Goal: Transaction & Acquisition: Purchase product/service

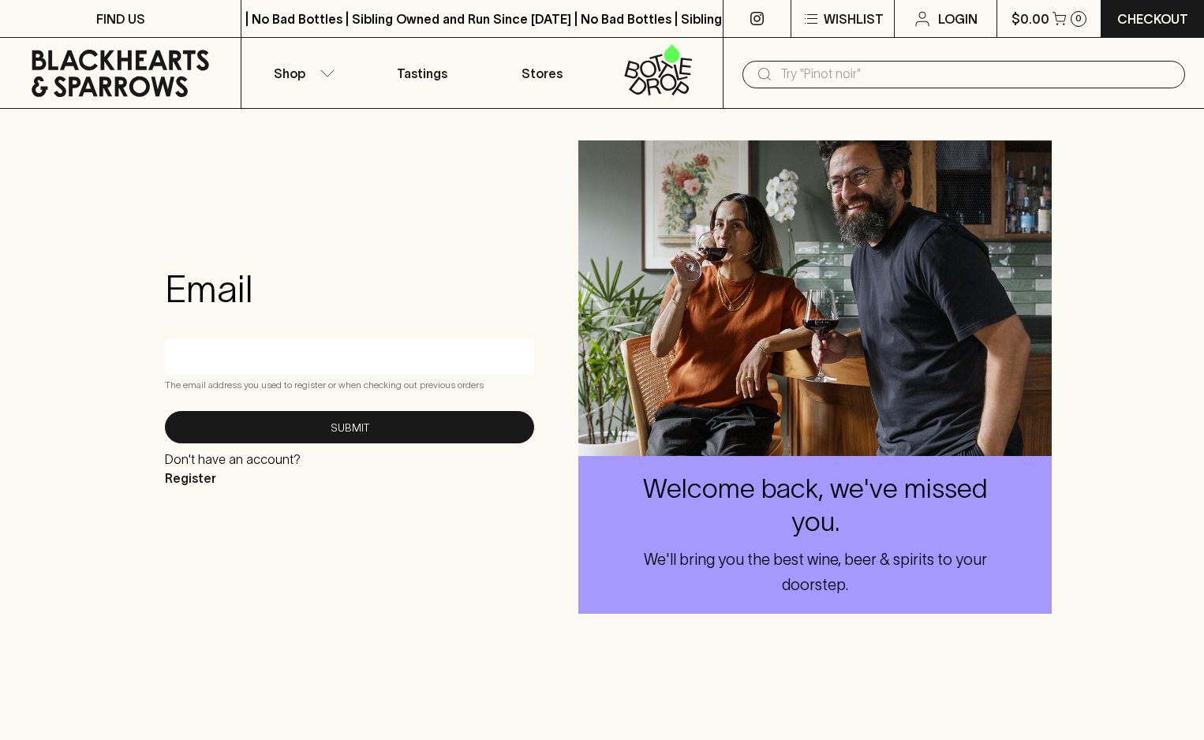
click at [861, 75] on input "text" at bounding box center [976, 74] width 392 height 25
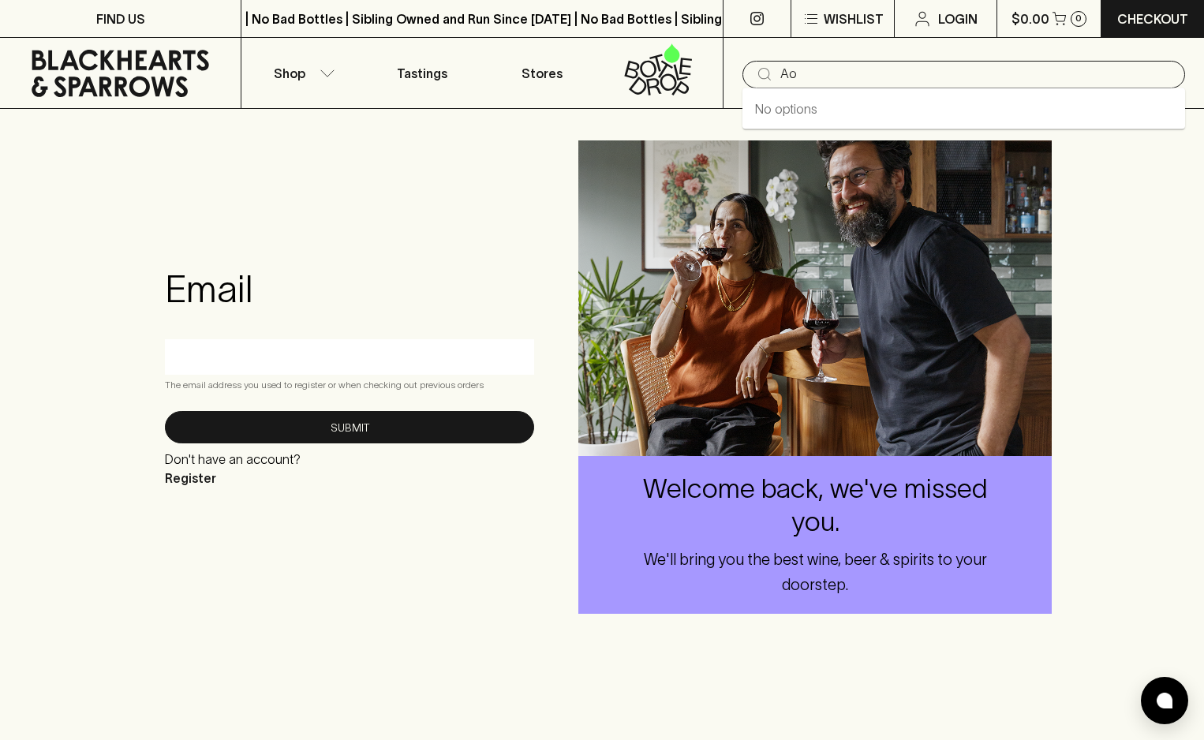
type input "A"
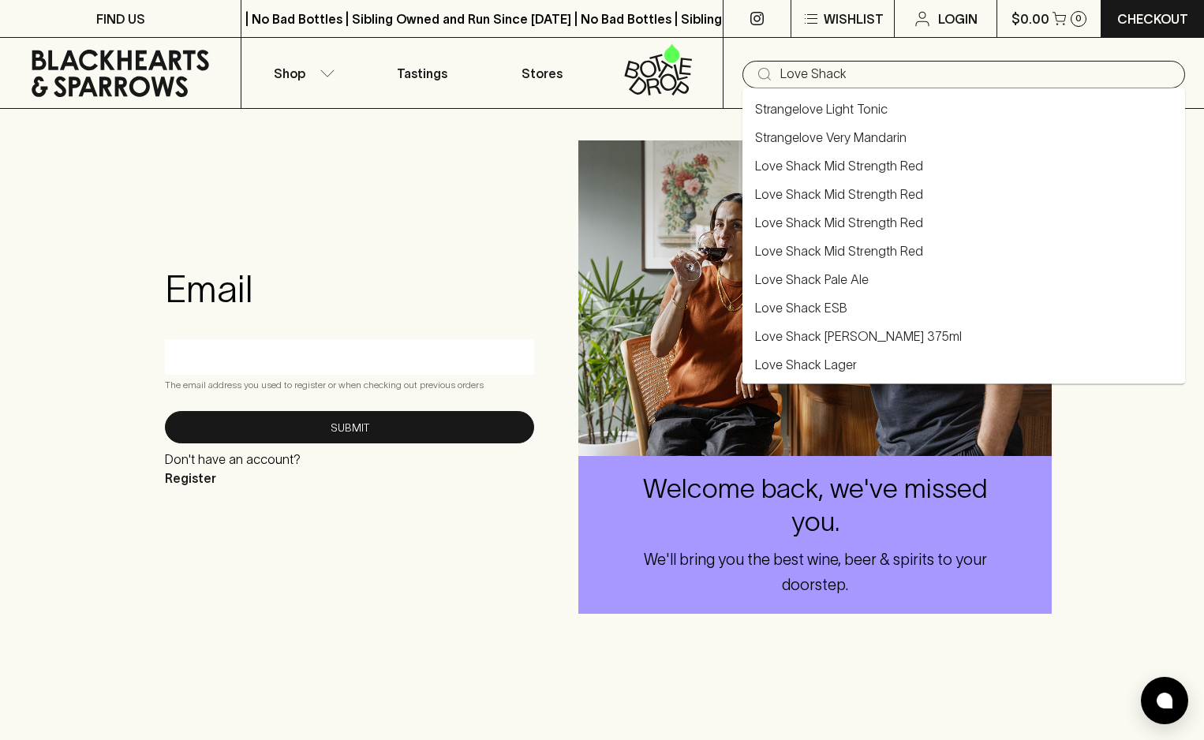
type input "Love Shack"
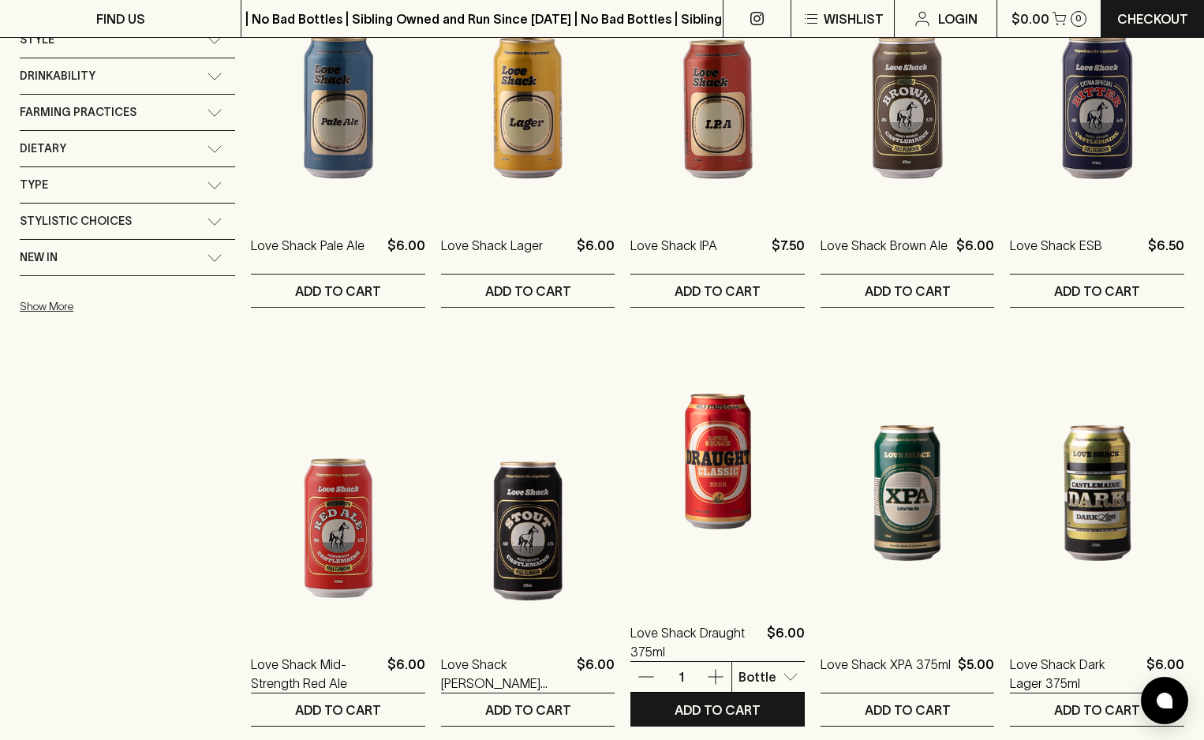
scroll to position [748, 0]
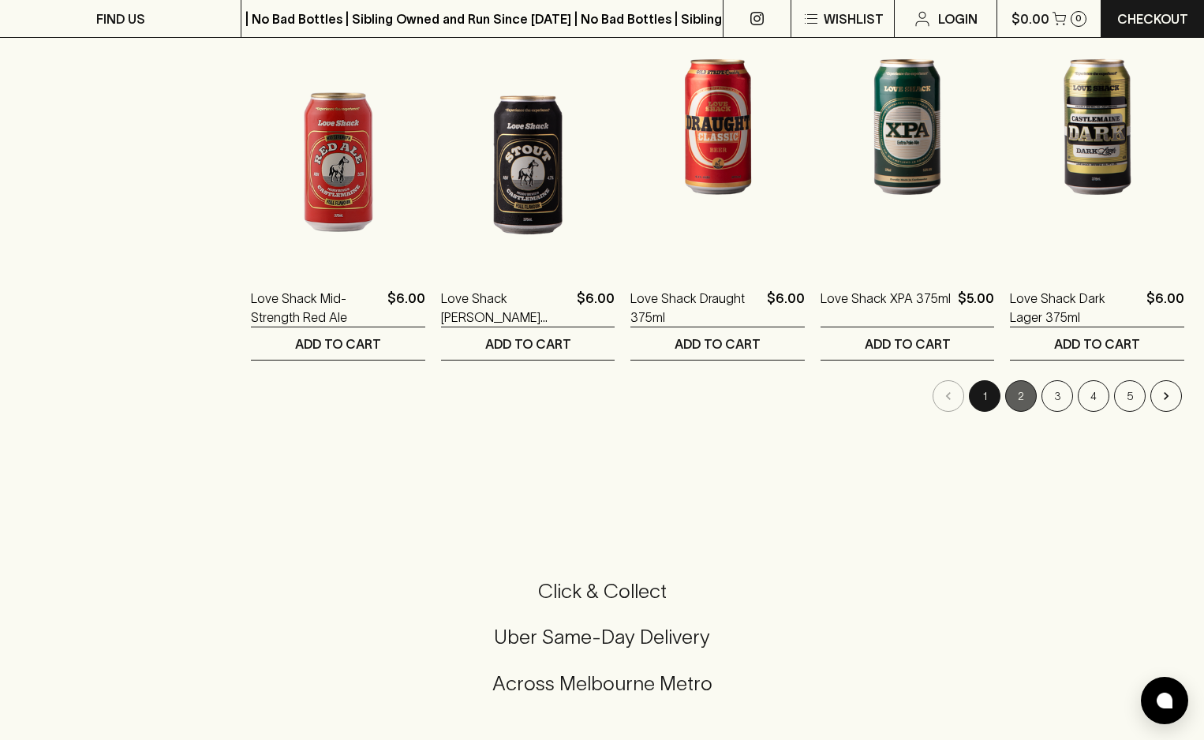
click at [1010, 394] on button "2" at bounding box center [1021, 396] width 32 height 32
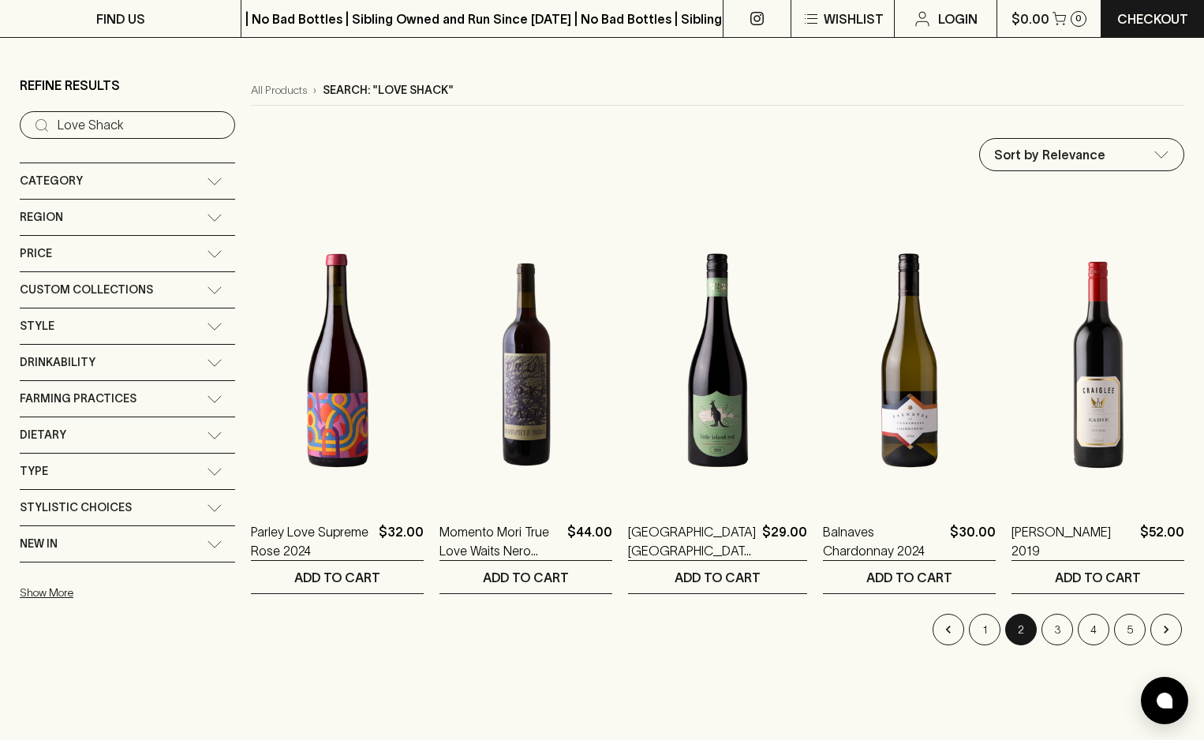
scroll to position [252, 0]
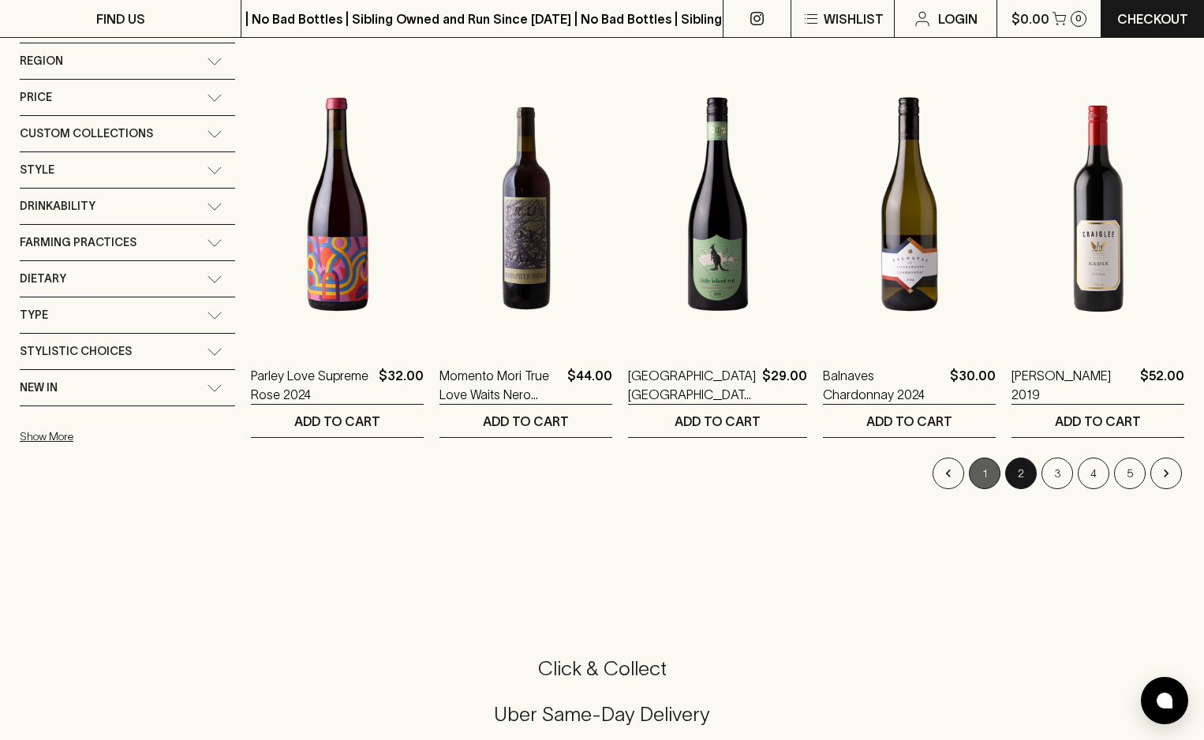
click at [985, 469] on button "1" at bounding box center [985, 474] width 32 height 32
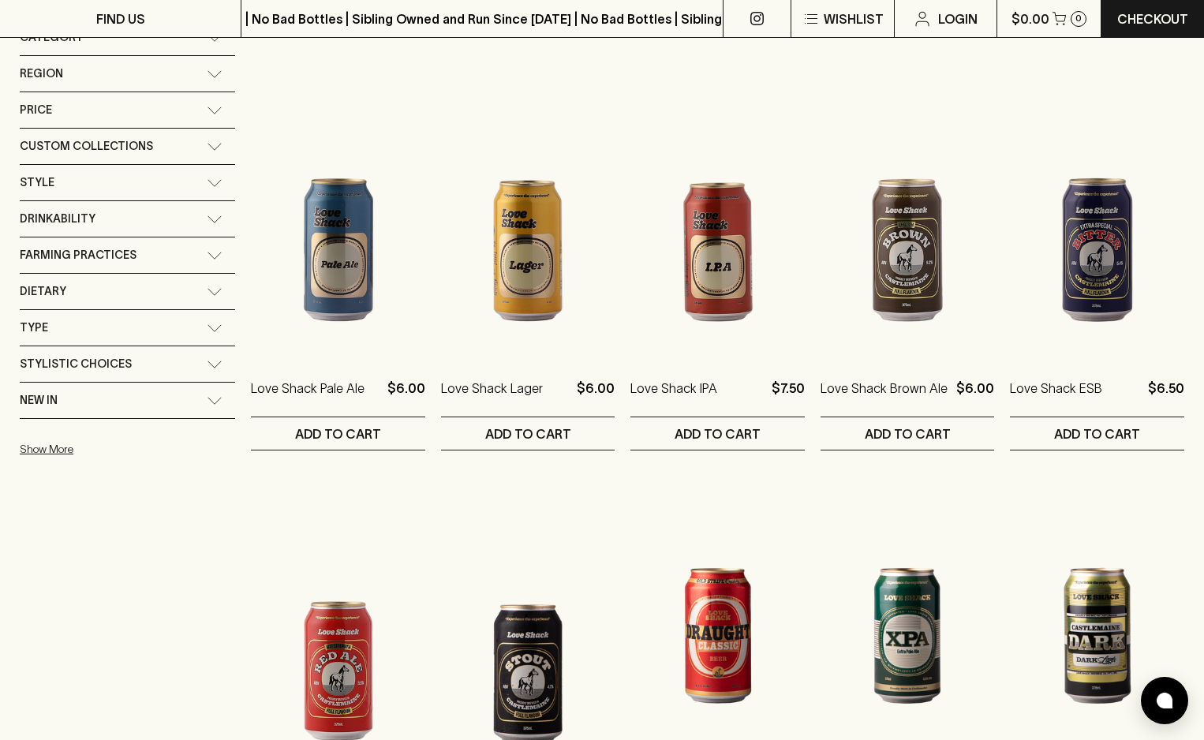
scroll to position [159, 0]
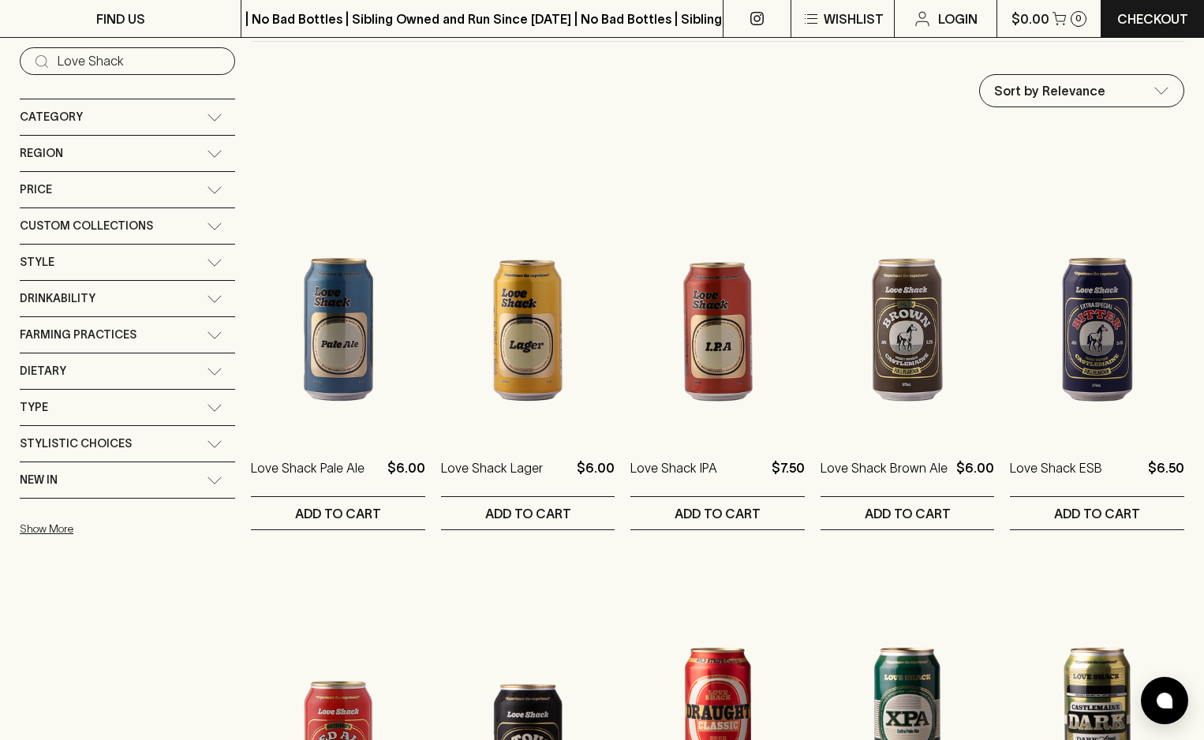
click at [208, 265] on icon at bounding box center [214, 262] width 13 height 6
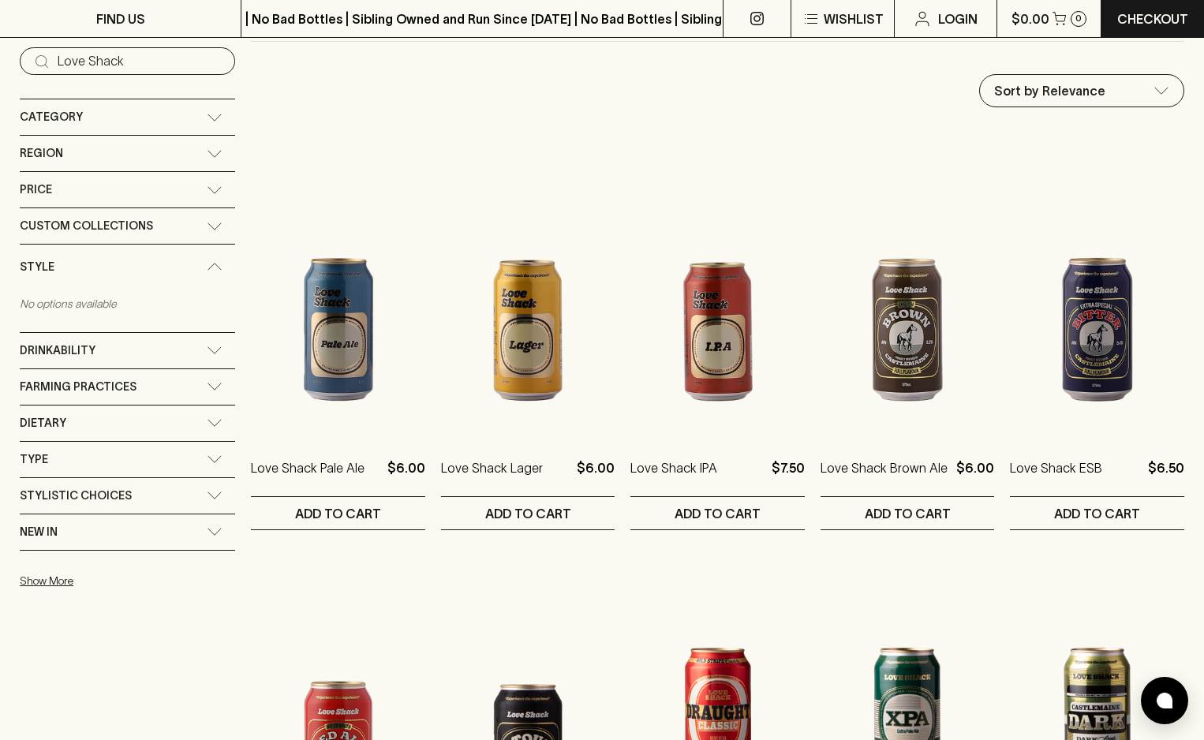
click at [207, 265] on icon at bounding box center [215, 267] width 16 height 8
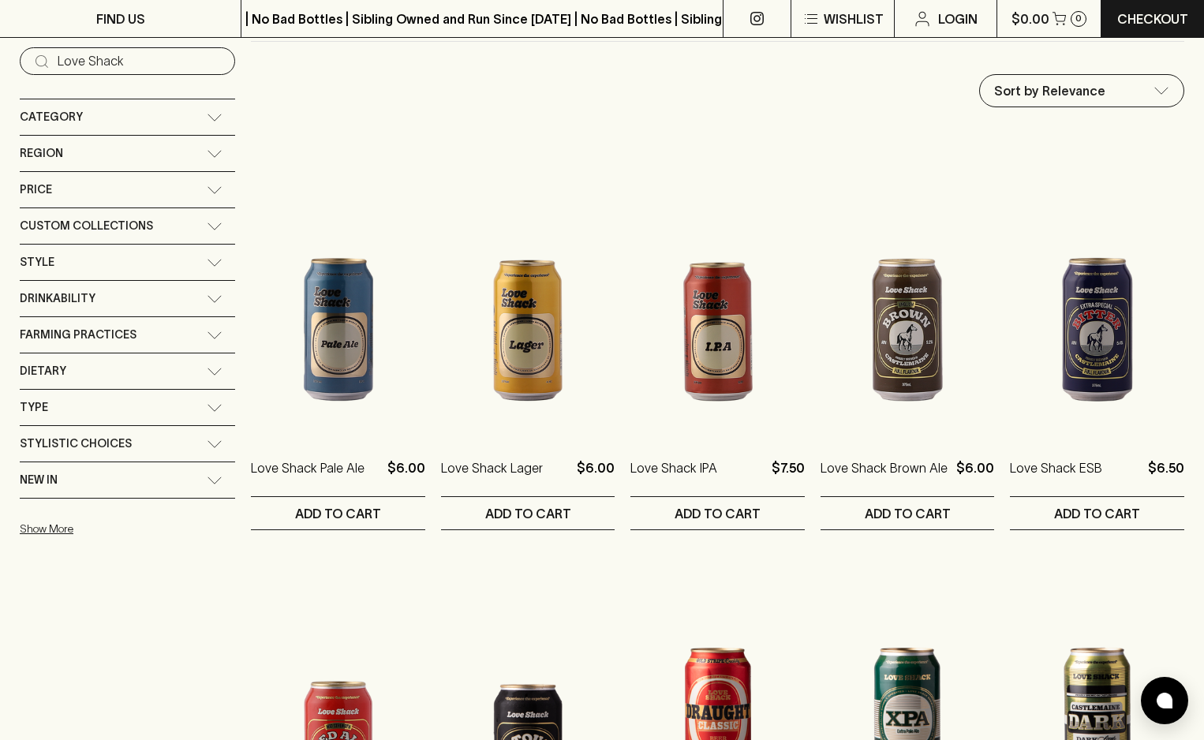
click at [185, 413] on div "Type" at bounding box center [127, 407] width 215 height 35
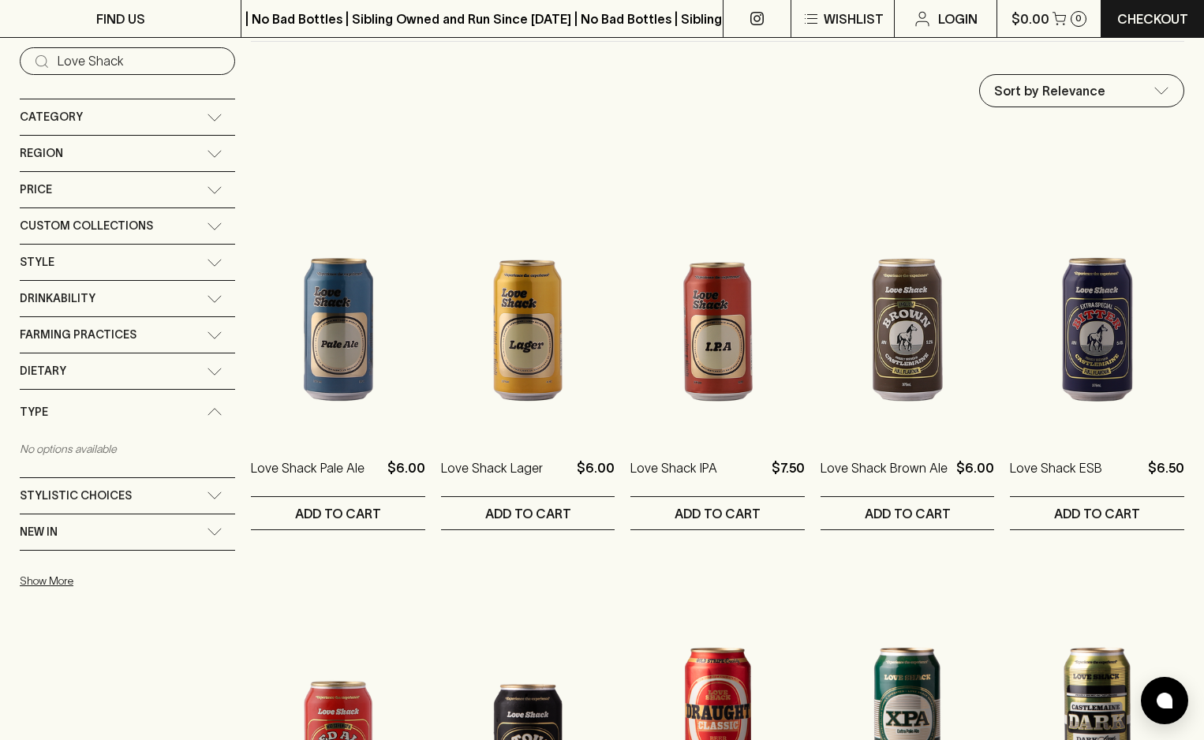
click at [207, 410] on icon at bounding box center [215, 412] width 16 height 8
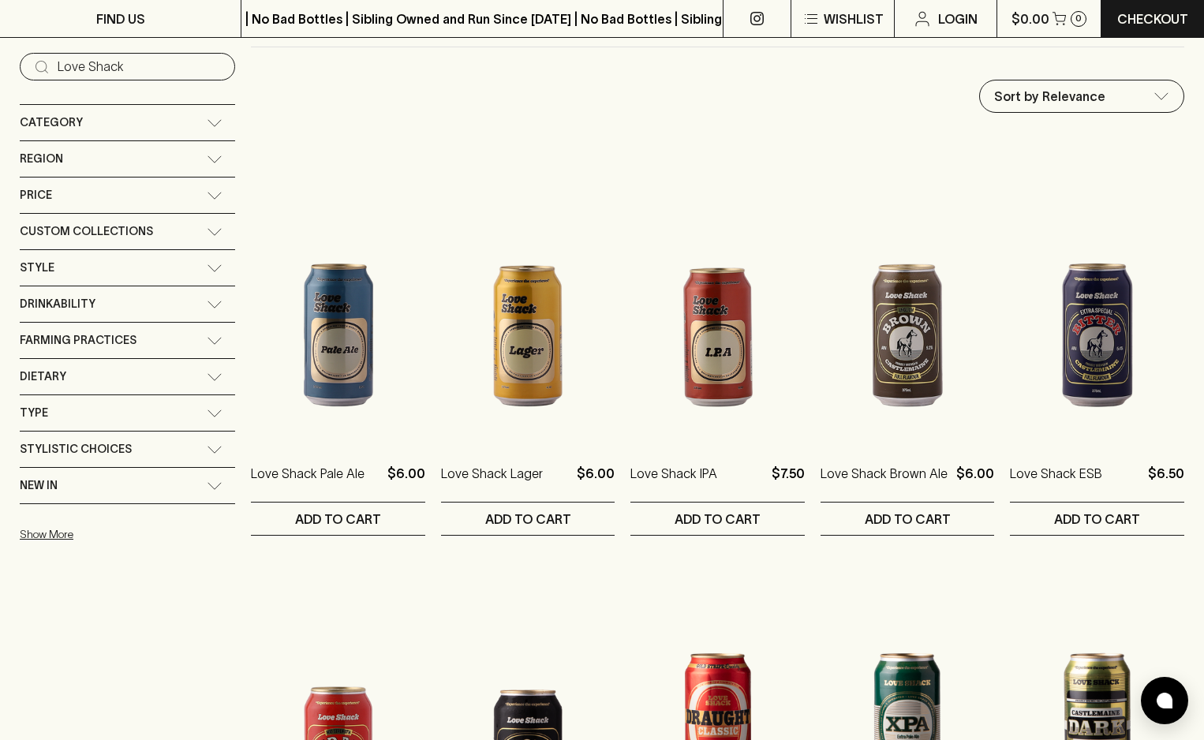
scroll to position [0, 0]
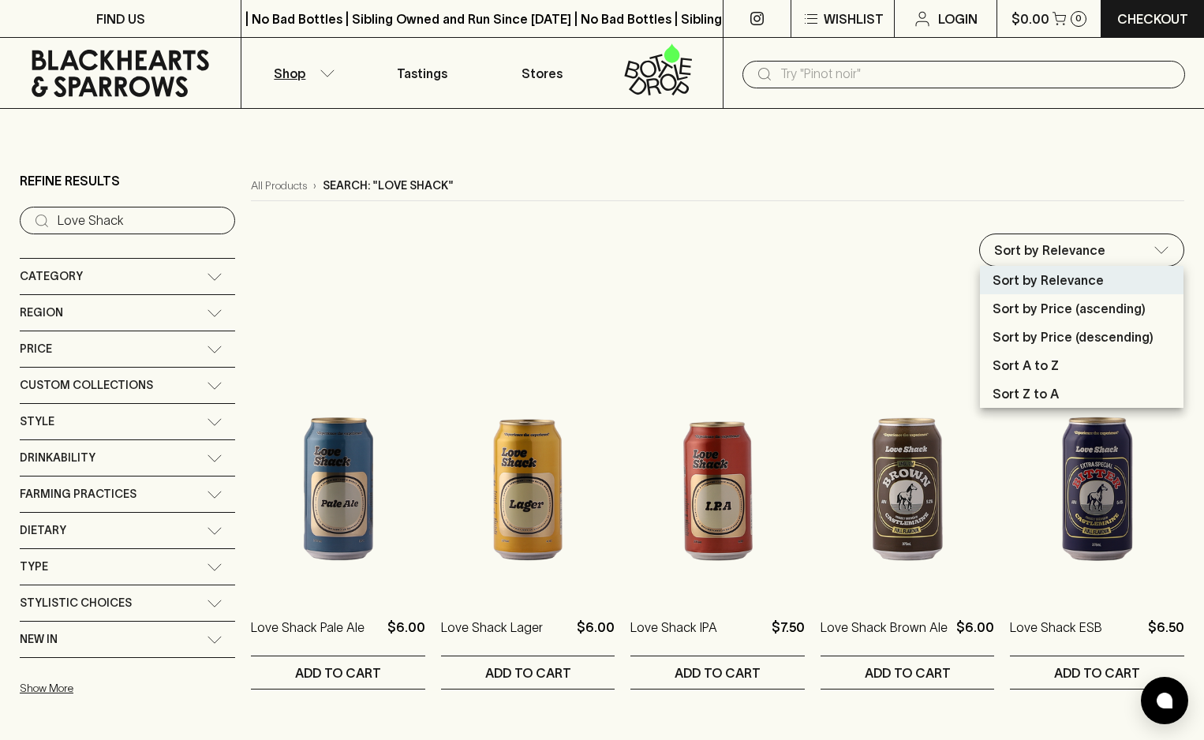
click at [830, 164] on div at bounding box center [602, 370] width 1204 height 740
click at [1094, 300] on p "Sort by Price (ascending)" at bounding box center [1068, 308] width 153 height 19
type input "price:asc"
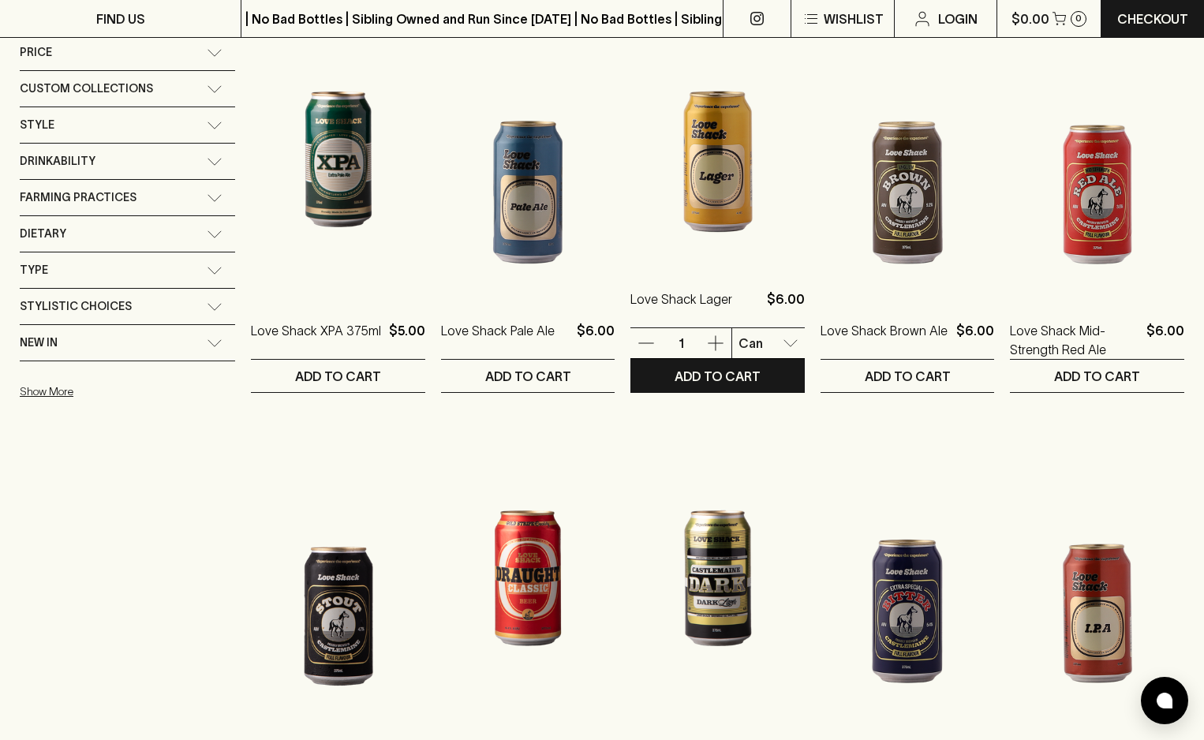
scroll to position [715, 0]
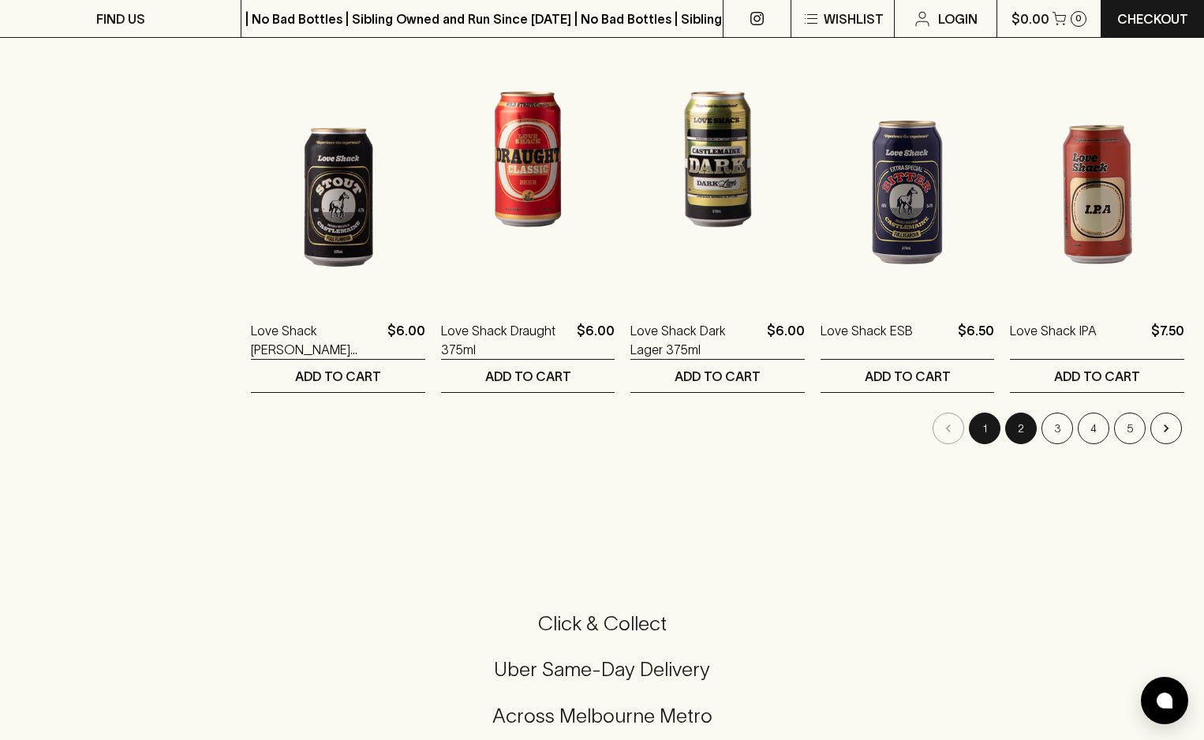
click at [1008, 430] on button "2" at bounding box center [1021, 429] width 32 height 32
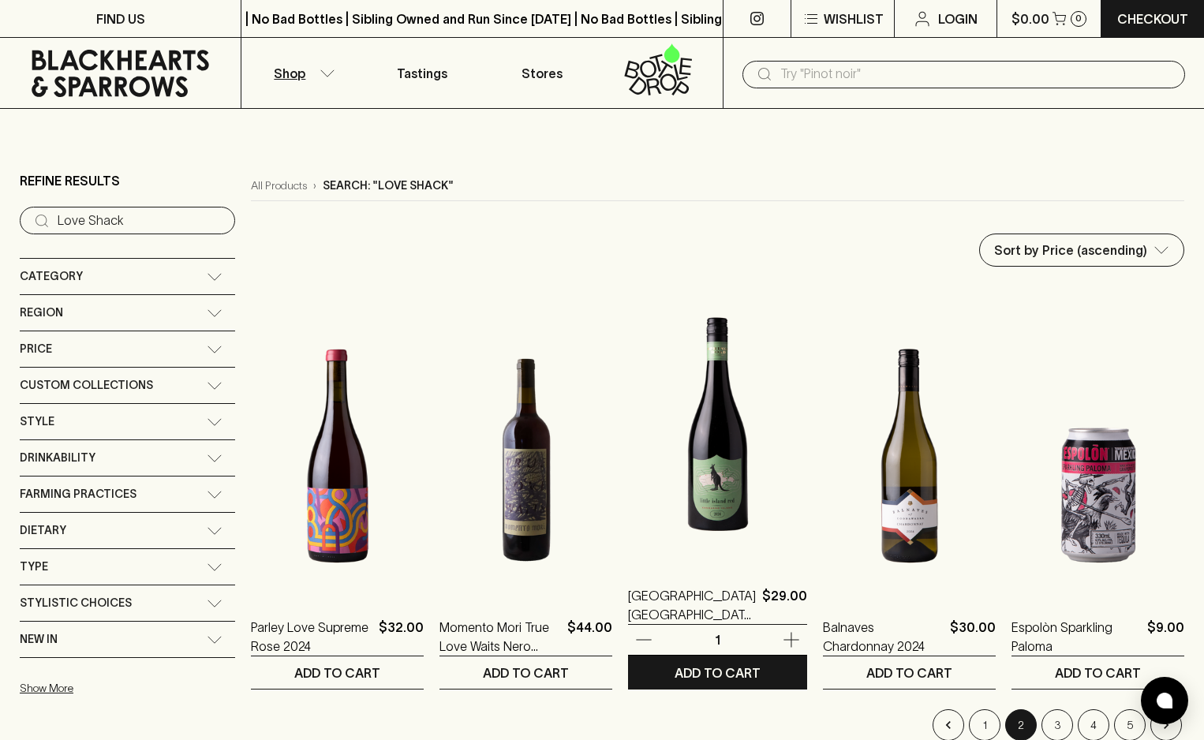
scroll to position [446, 0]
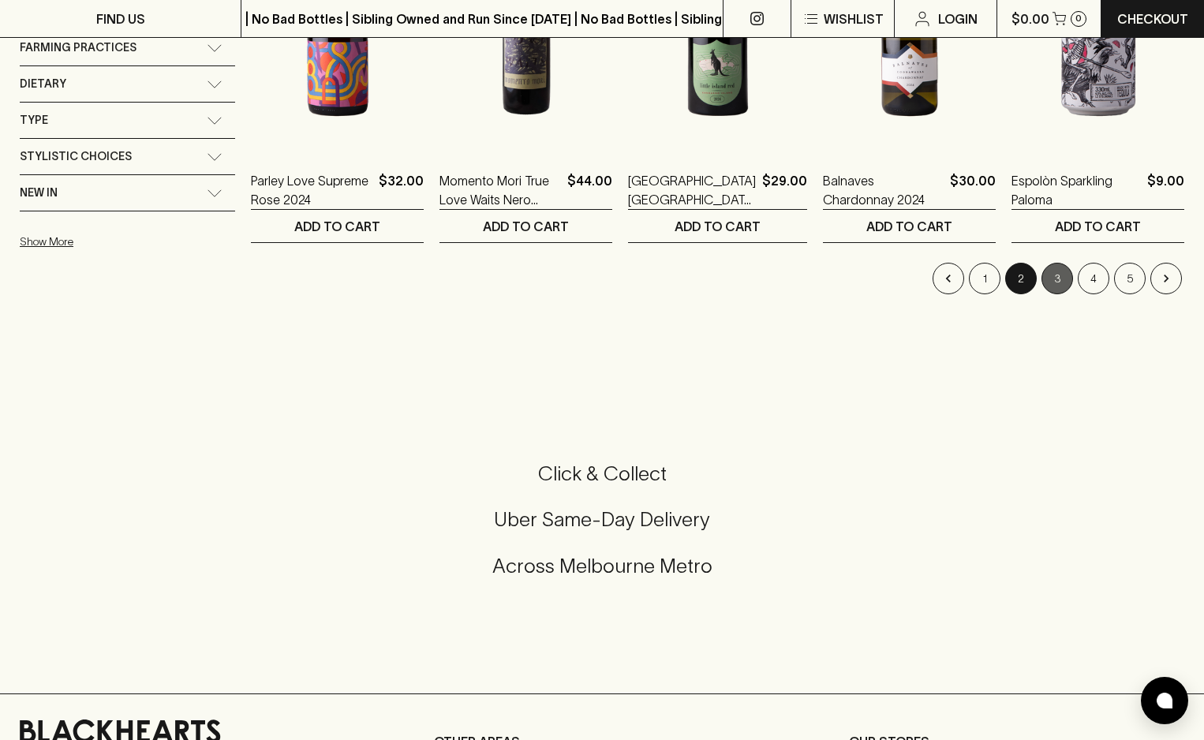
click at [1054, 276] on button "3" at bounding box center [1057, 279] width 32 height 32
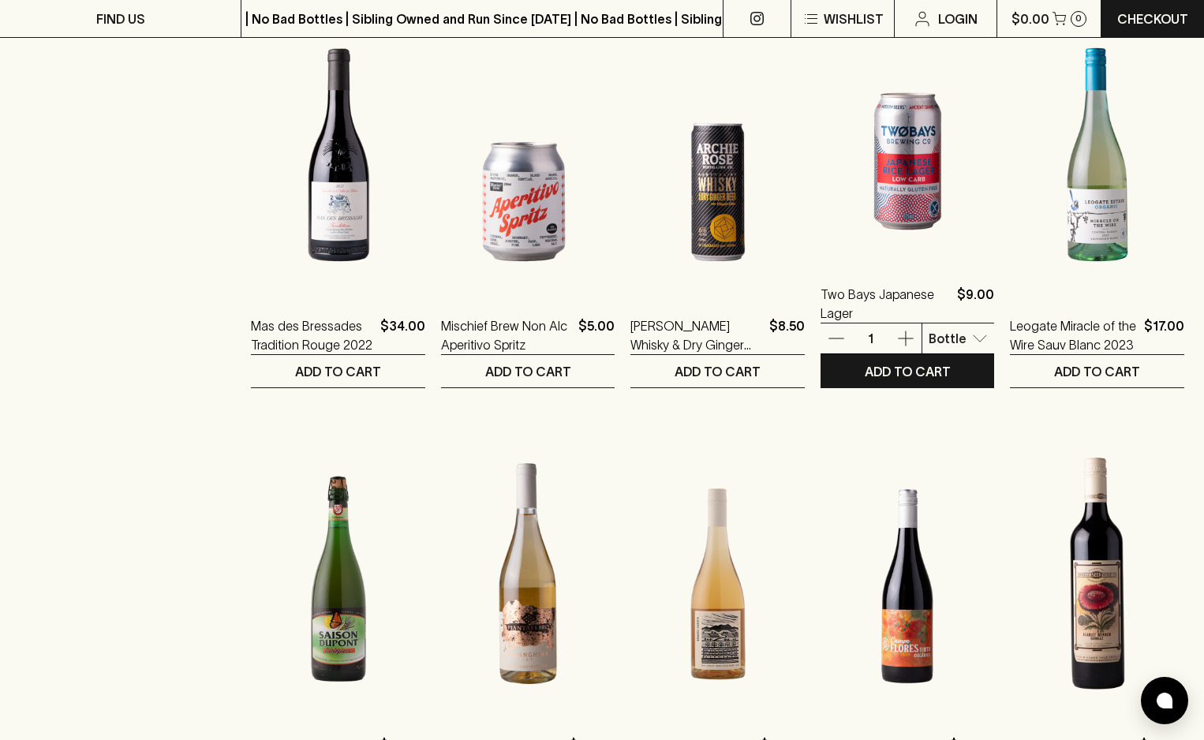
scroll to position [861, 0]
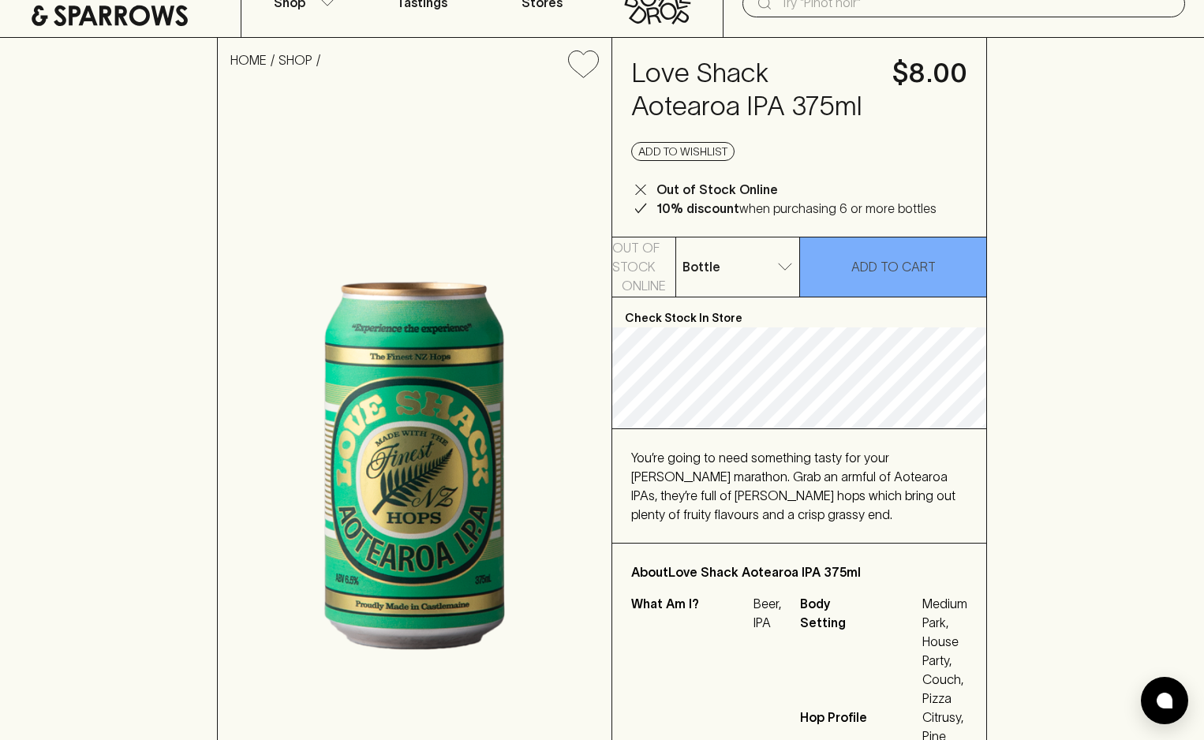
scroll to position [102, 0]
